Goal: Transaction & Acquisition: Register for event/course

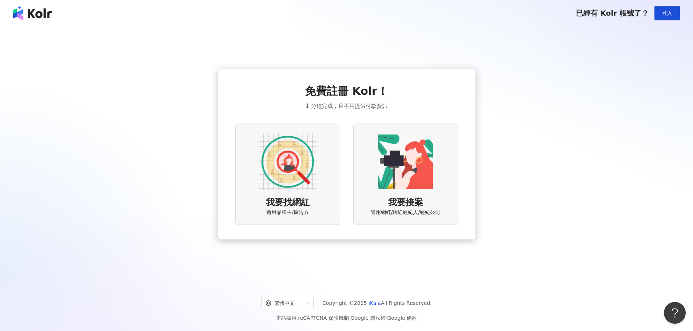
click at [275, 193] on div "我要找網紅 適用品牌主/廣告方" at bounding box center [287, 174] width 105 height 101
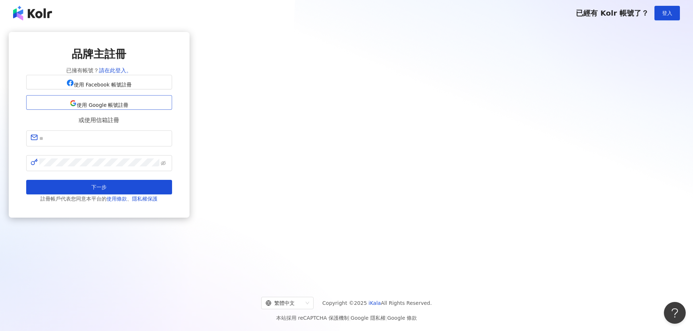
click at [128, 108] on span "使用 Google 帳號註冊" at bounding box center [103, 105] width 52 height 6
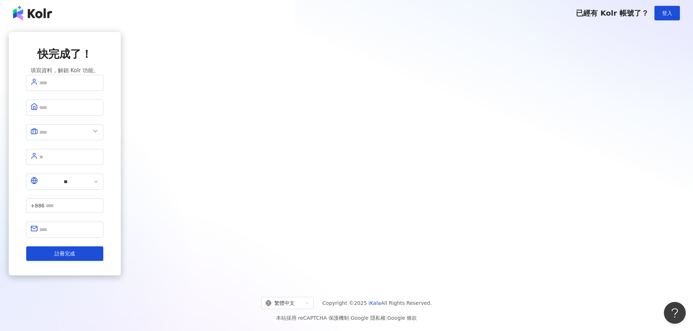
click at [121, 153] on div "快完成了！ 填寫資料，解鎖 Kolr 功能。 ** +886 註冊完成" at bounding box center [65, 154] width 112 height 245
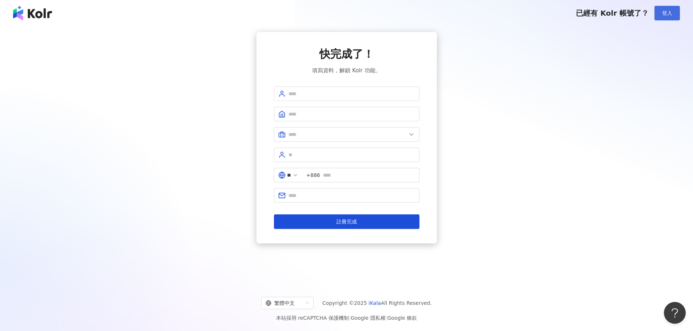
click at [666, 19] on button "登入" at bounding box center [666, 13] width 25 height 15
